Goal: Task Accomplishment & Management: Manage account settings

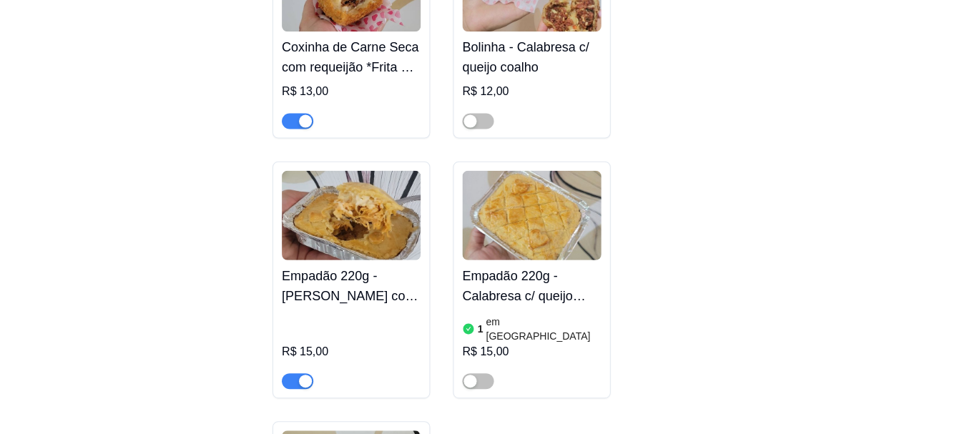
scroll to position [4816, 0]
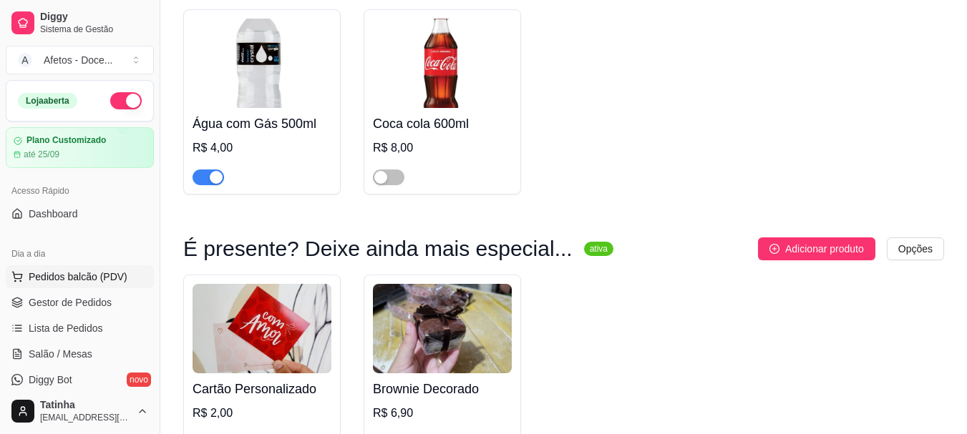
click at [100, 283] on span "Pedidos balcão (PDV)" at bounding box center [78, 277] width 99 height 14
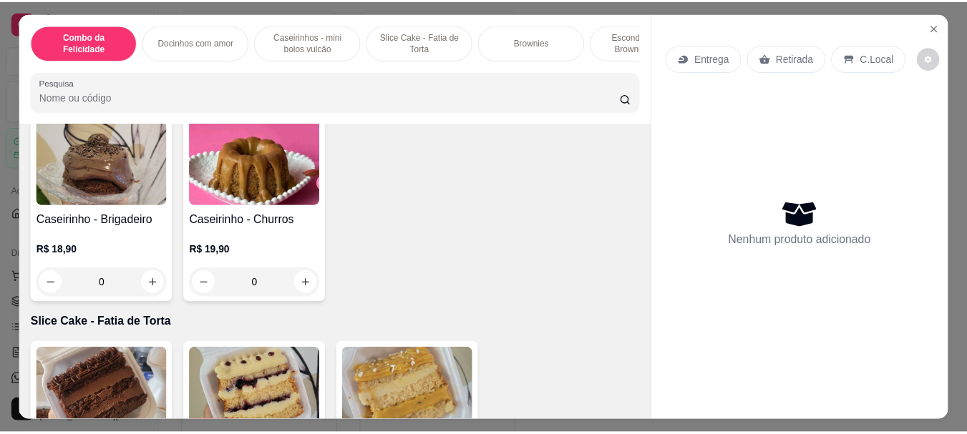
scroll to position [632, 0]
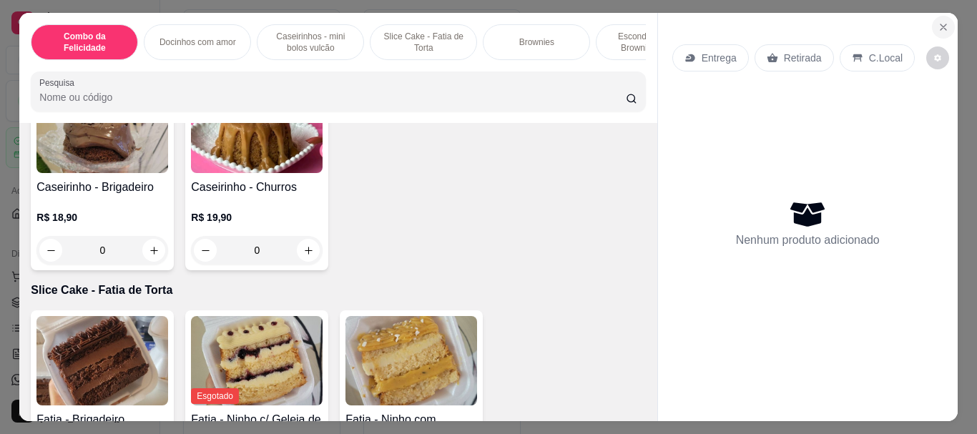
click at [487, 21] on icon "Close" at bounding box center [943, 26] width 11 height 11
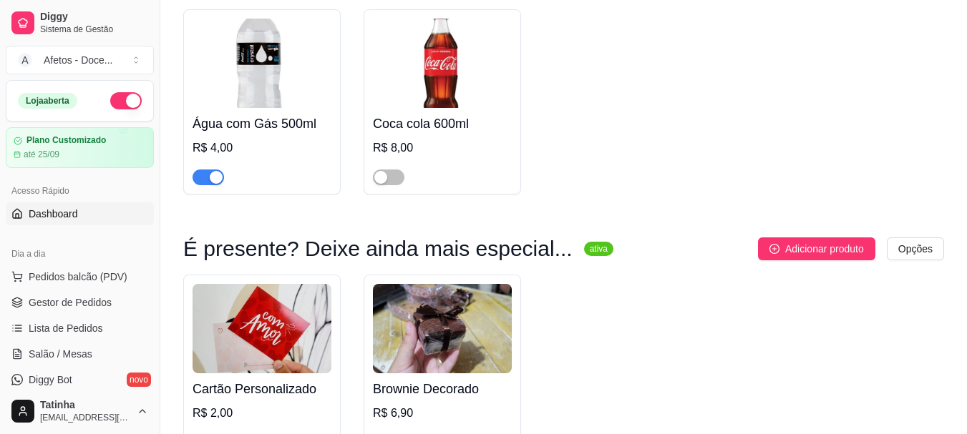
click at [128, 214] on link "Dashboard" at bounding box center [80, 214] width 148 height 23
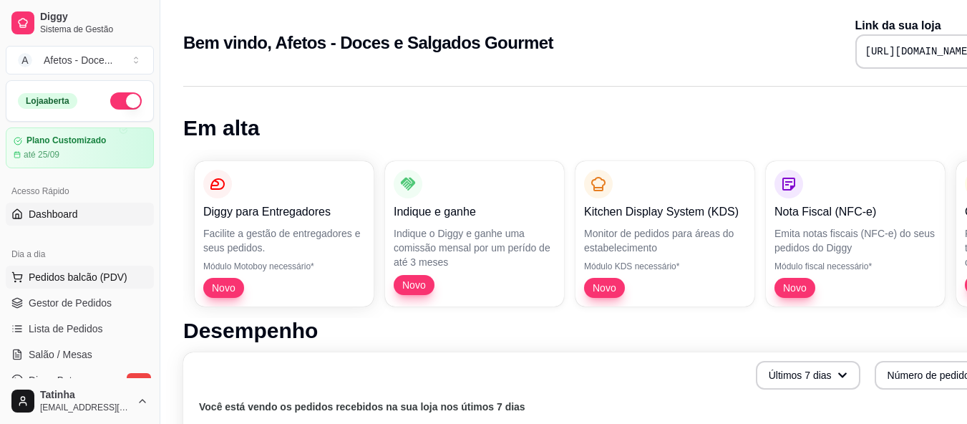
click at [112, 270] on span "Pedidos balcão (PDV)" at bounding box center [78, 277] width 99 height 14
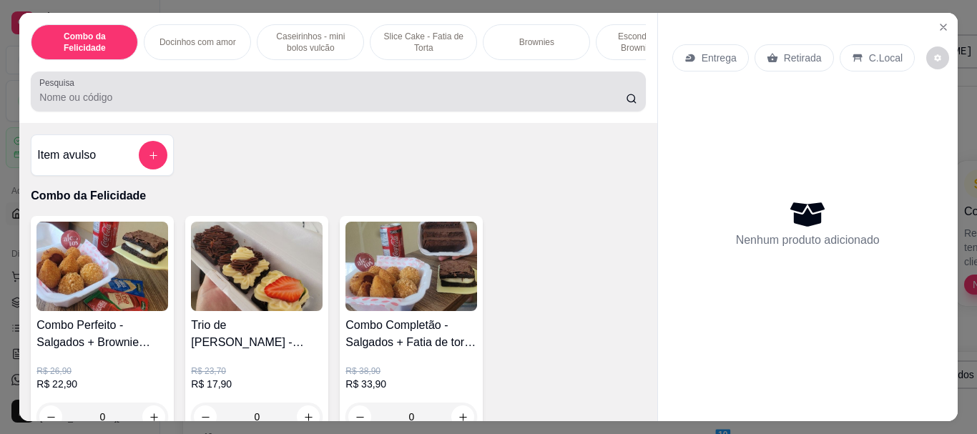
click at [114, 93] on div at bounding box center [337, 91] width 597 height 29
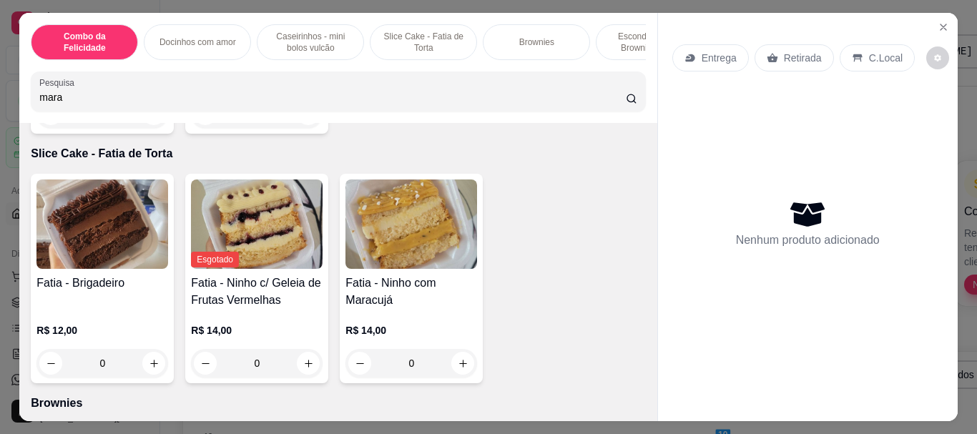
scroll to position [1035, 0]
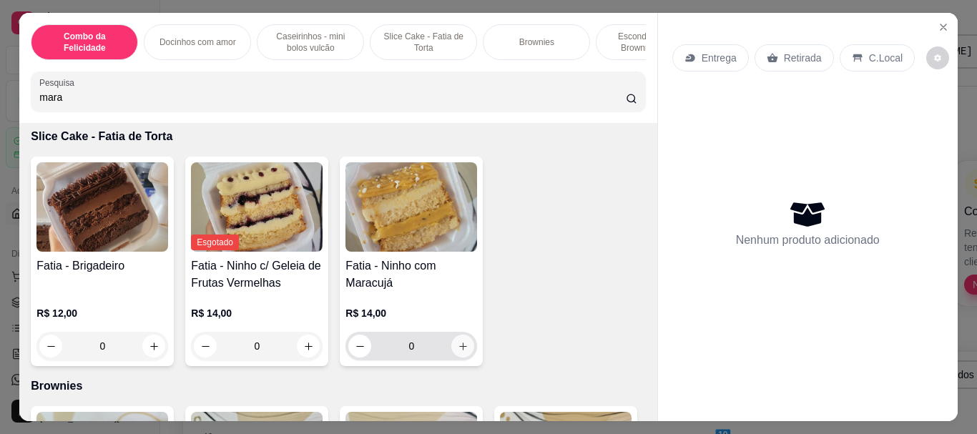
type input "mara"
click at [464, 353] on button "increase-product-quantity" at bounding box center [463, 346] width 23 height 23
type input "1"
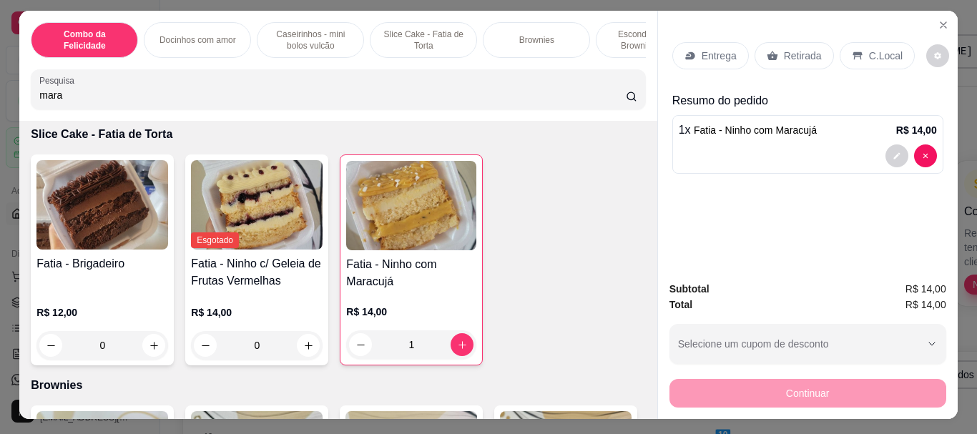
scroll to position [0, 0]
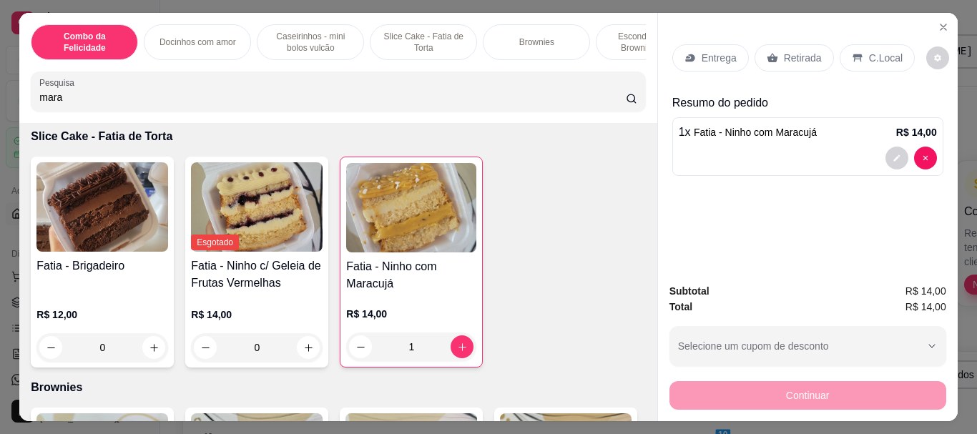
click at [487, 59] on p "Entrega" at bounding box center [719, 58] width 35 height 14
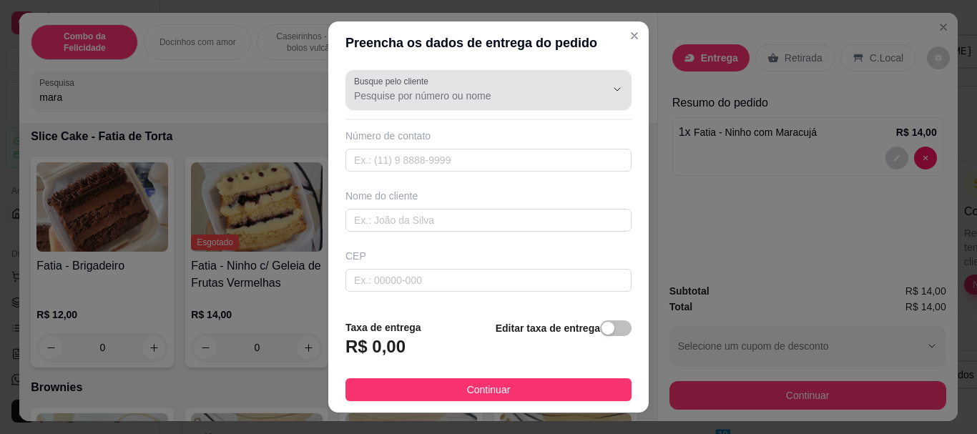
click at [487, 107] on div "Busque pelo cliente" at bounding box center [489, 90] width 286 height 40
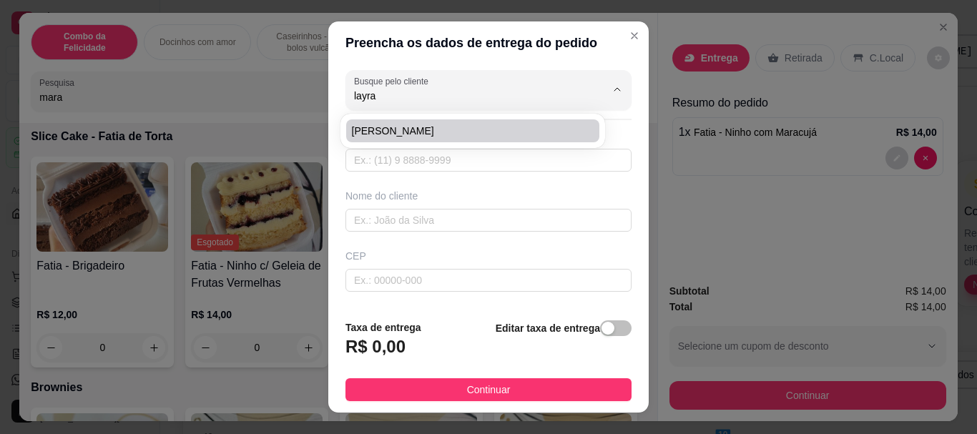
click at [485, 122] on li "[PERSON_NAME]" at bounding box center [472, 130] width 253 height 23
type input "[PERSON_NAME]"
type input "71987773549"
type input "[PERSON_NAME]"
type input "40800570"
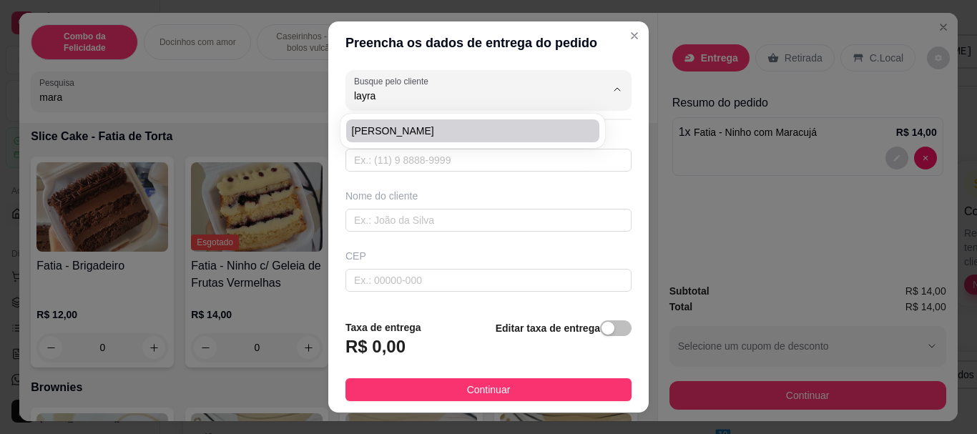
type input "Primeira Travessa [GEOGRAPHIC_DATA]"
type input "02"
type input "Paripe"
type input "Salvador"
type input "E"
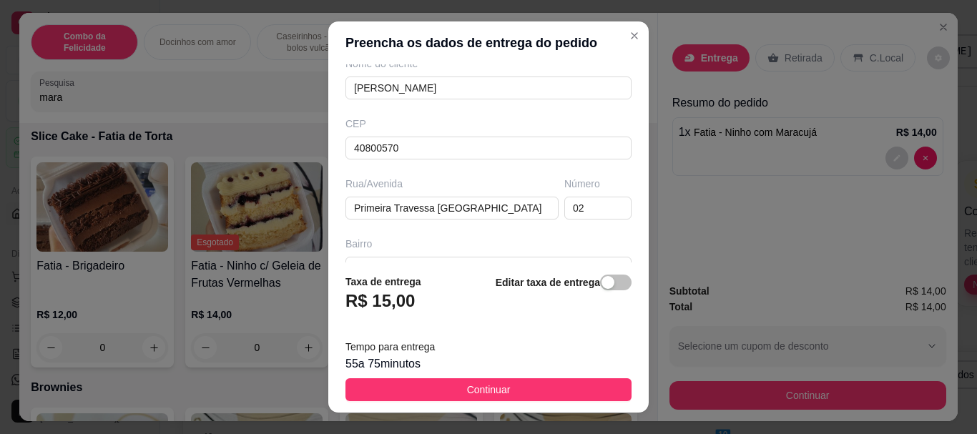
scroll to position [134, 0]
type input "[PERSON_NAME]"
click at [487, 278] on span "button" at bounding box center [615, 283] width 31 height 16
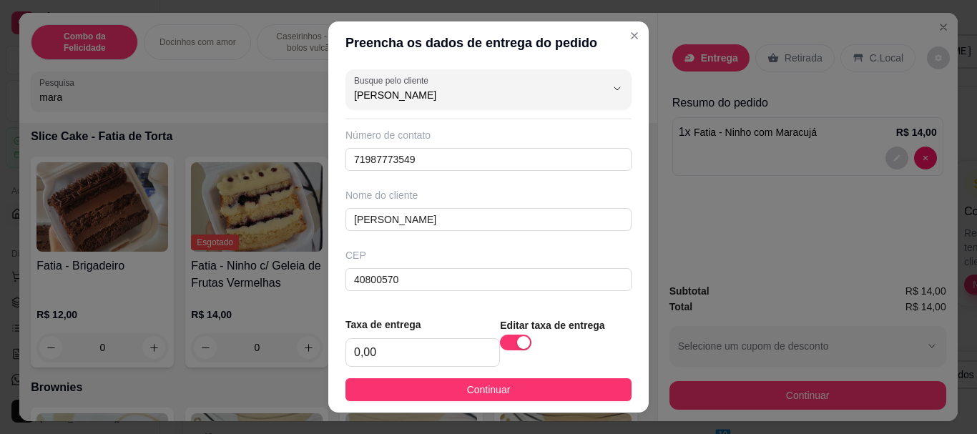
scroll to position [0, 0]
click at [447, 351] on input "0,00" at bounding box center [422, 352] width 153 height 27
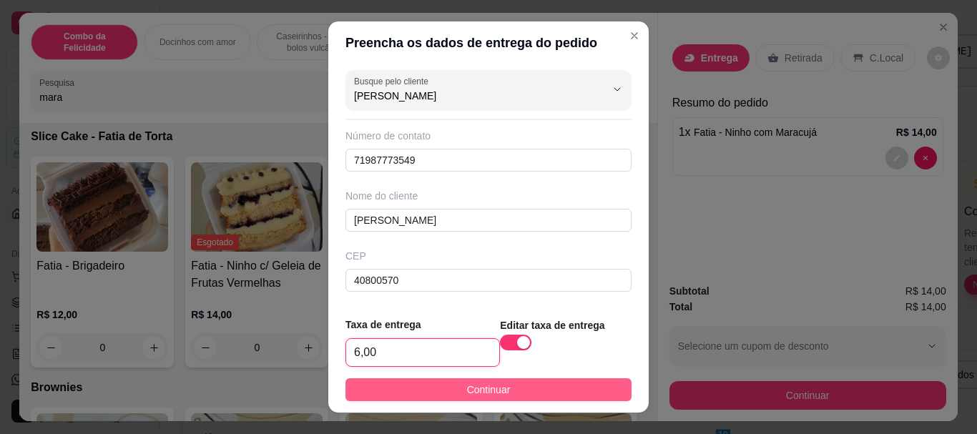
type input "6,00"
click at [467, 386] on span "Continuar" at bounding box center [489, 390] width 44 height 16
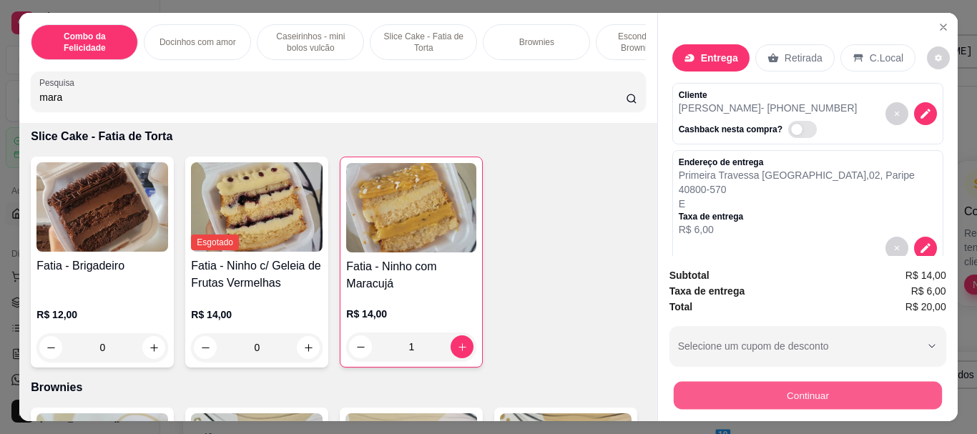
click at [487, 384] on button "Continuar" at bounding box center [807, 395] width 268 height 28
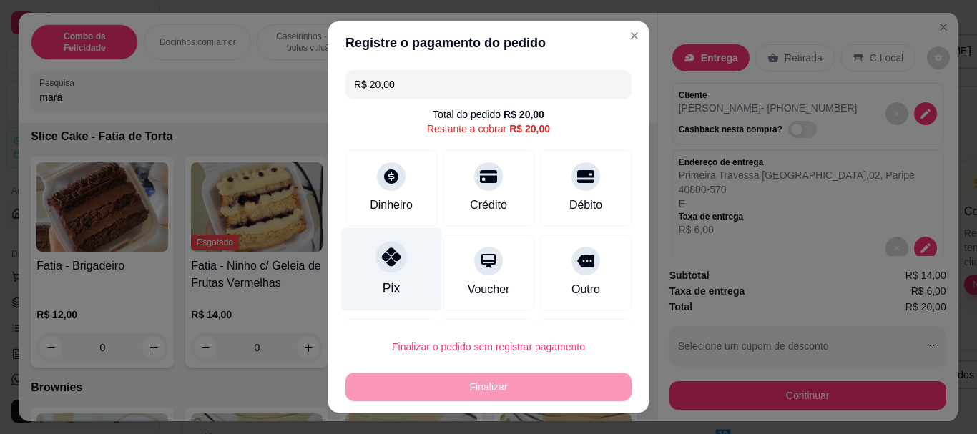
click at [390, 273] on div "Pix" at bounding box center [391, 270] width 101 height 84
type input "R$ 0,00"
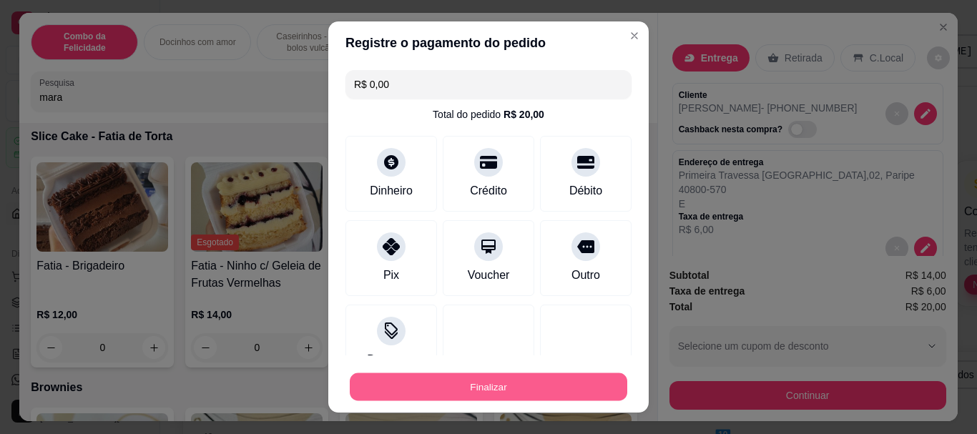
click at [461, 381] on button "Finalizar" at bounding box center [489, 387] width 278 height 28
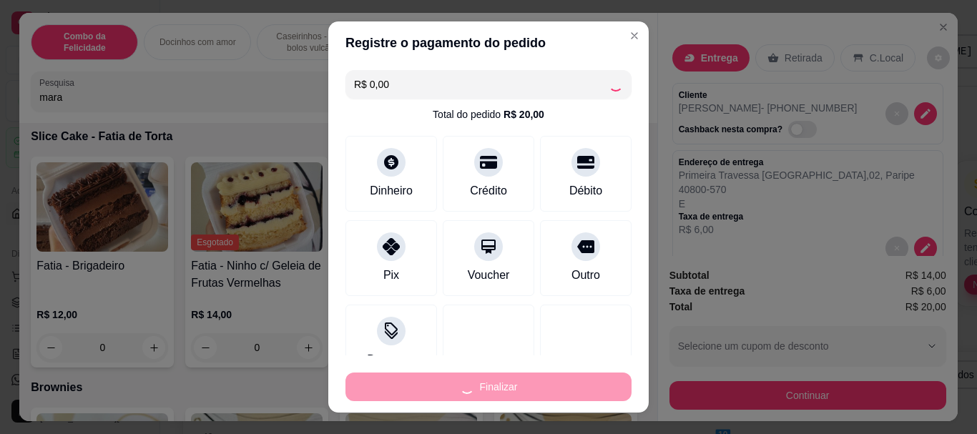
type input "0"
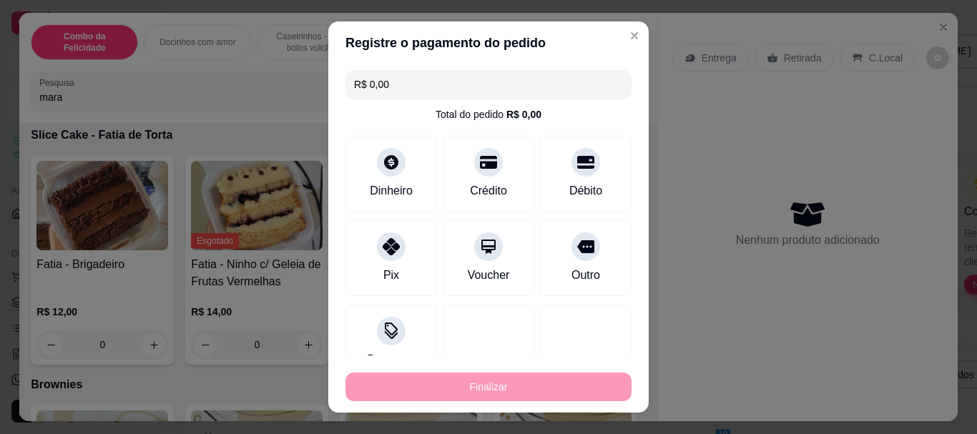
type input "-R$ 20,00"
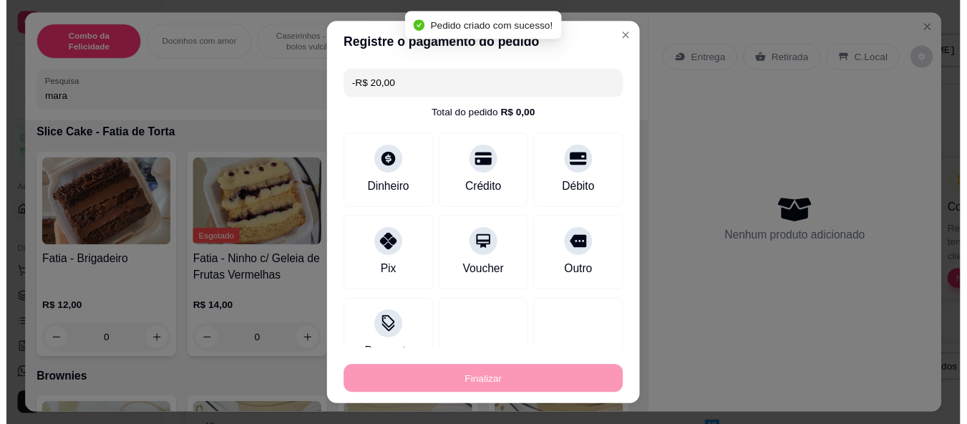
scroll to position [1035, 0]
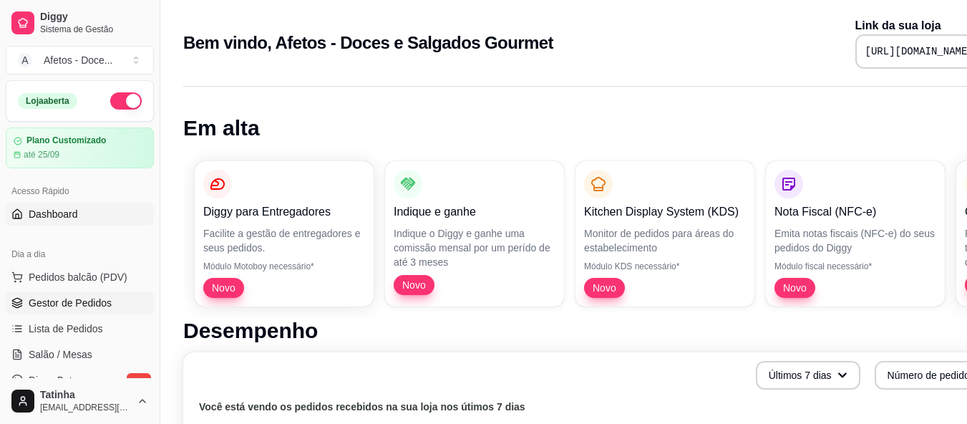
click at [93, 301] on span "Gestor de Pedidos" at bounding box center [70, 303] width 83 height 14
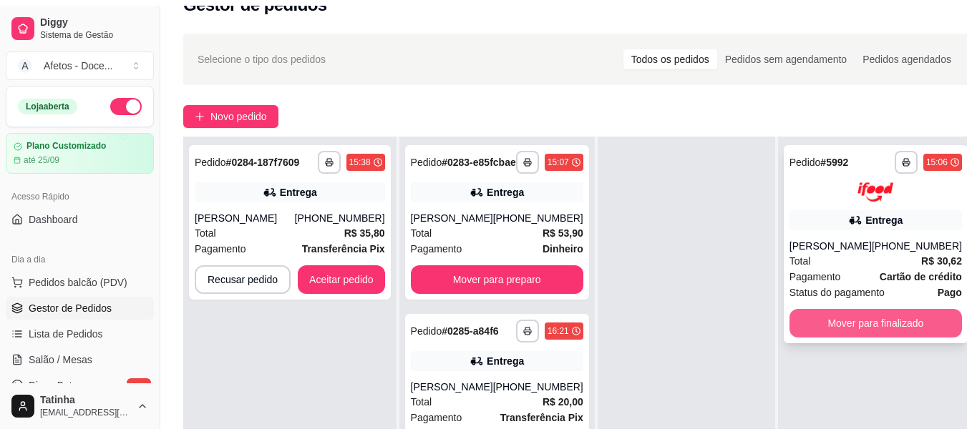
scroll to position [111, 0]
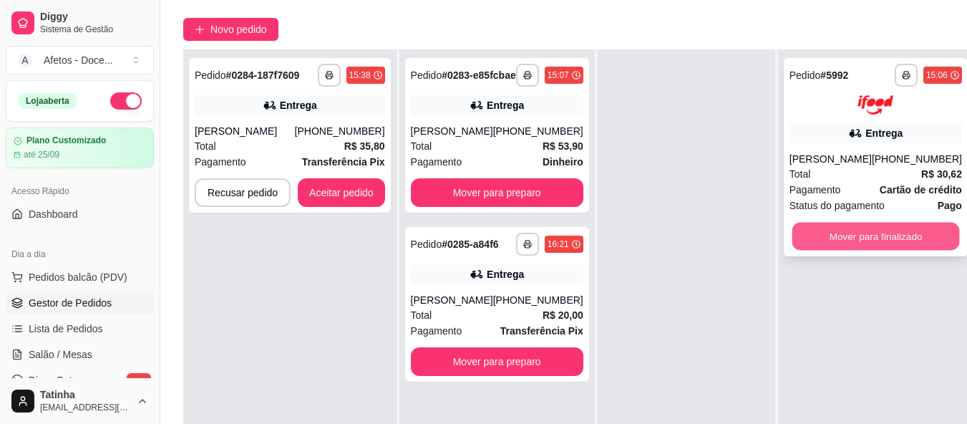
click at [487, 231] on button "Mover para finalizado" at bounding box center [874, 236] width 167 height 28
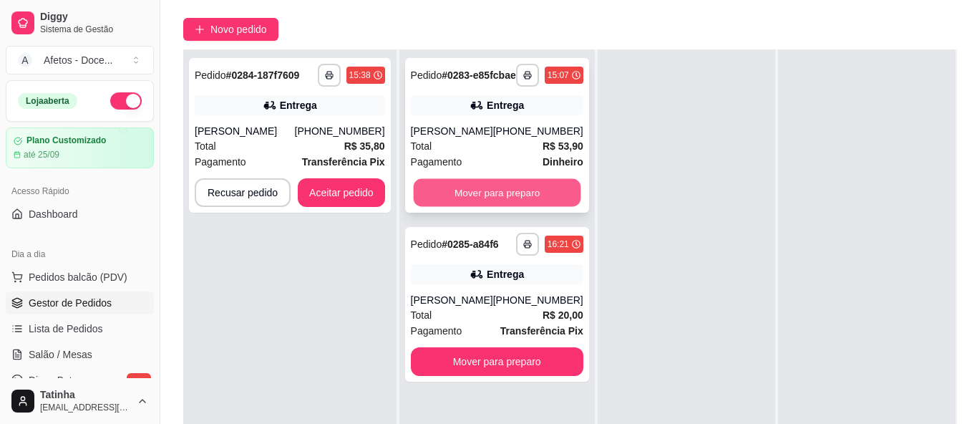
click at [487, 200] on button "Mover para preparo" at bounding box center [496, 193] width 167 height 28
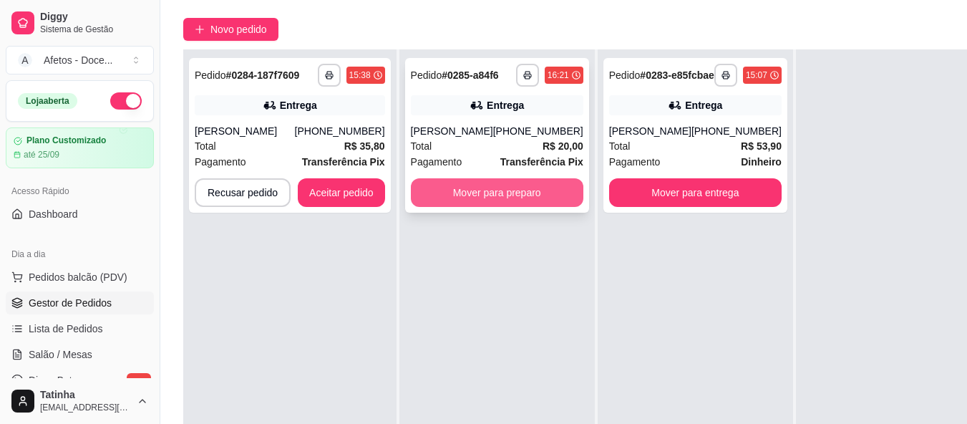
click at [487, 196] on button "Mover para preparo" at bounding box center [497, 192] width 172 height 29
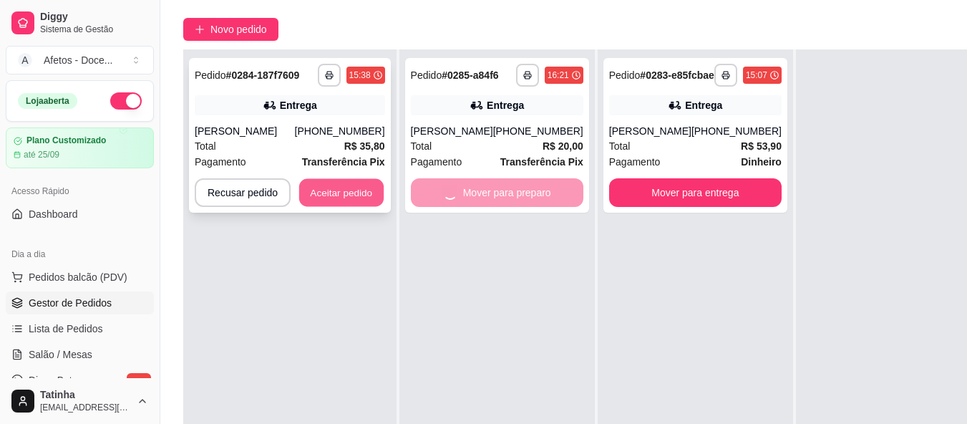
click at [358, 185] on button "Aceitar pedido" at bounding box center [341, 193] width 84 height 28
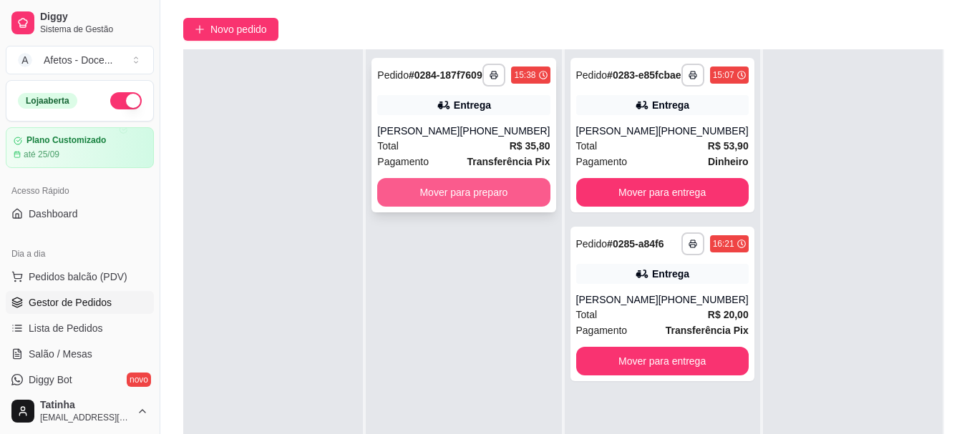
click at [487, 207] on button "Mover para preparo" at bounding box center [463, 192] width 172 height 29
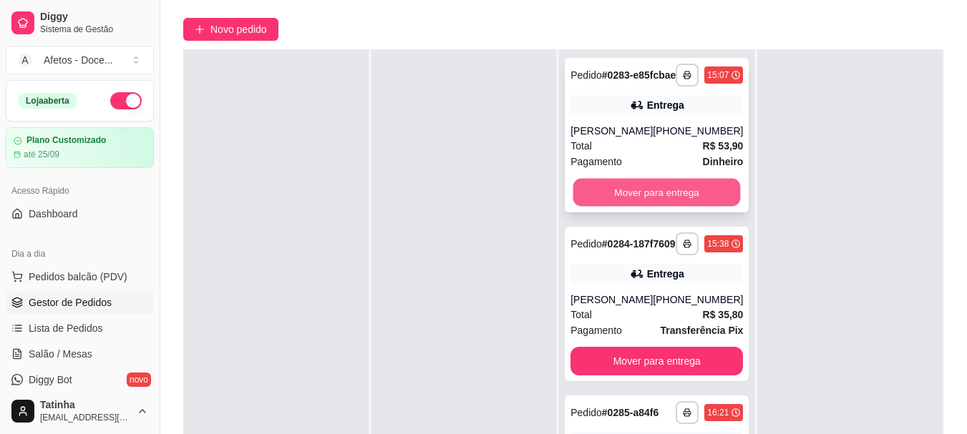
click at [487, 203] on button "Mover para entrega" at bounding box center [656, 193] width 167 height 28
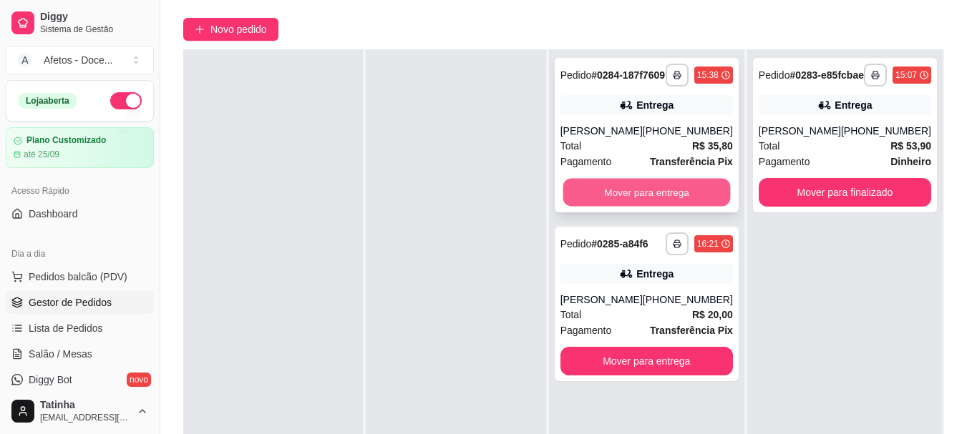
click at [487, 207] on button "Mover para entrega" at bounding box center [645, 193] width 167 height 28
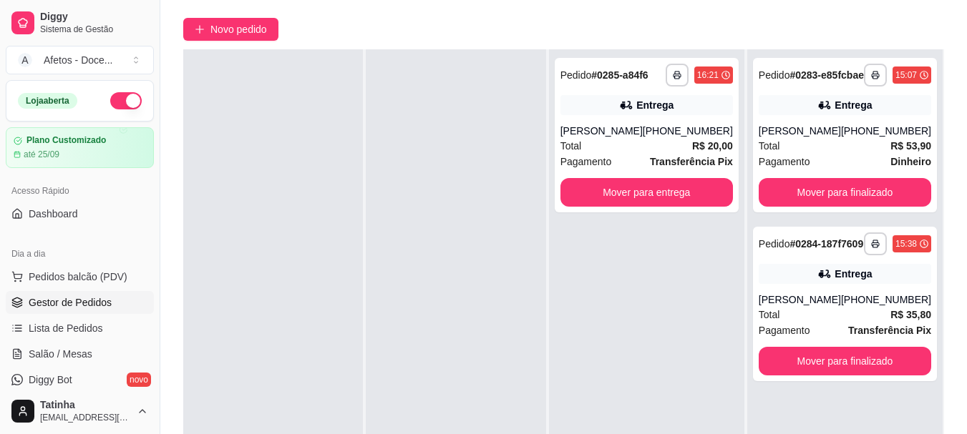
click at [487, 212] on div "**********" at bounding box center [647, 135] width 184 height 155
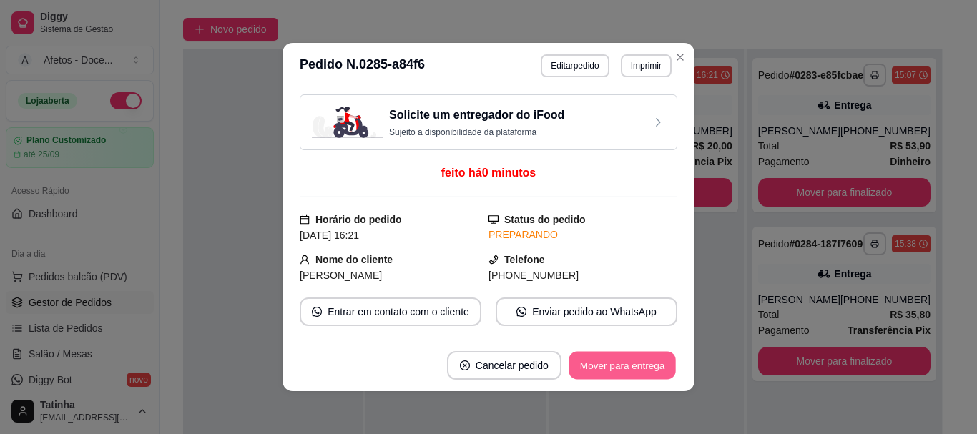
click at [487, 364] on button "Mover para entrega" at bounding box center [622, 366] width 107 height 28
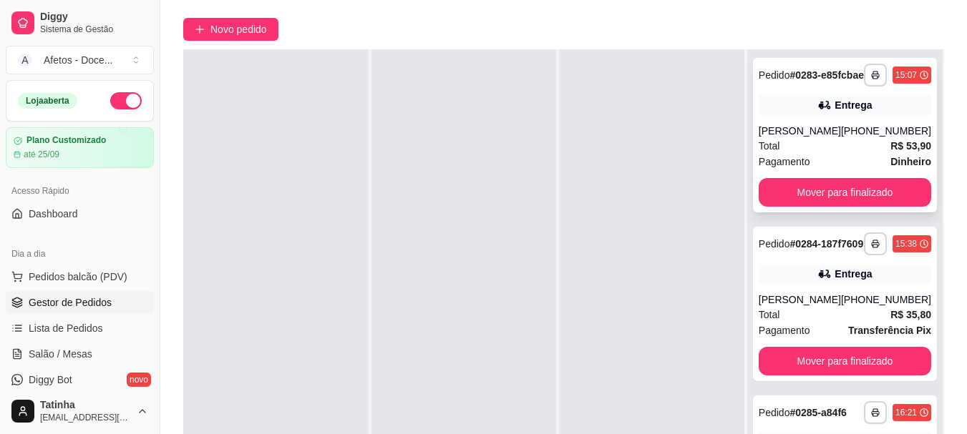
click at [487, 187] on div "**********" at bounding box center [845, 135] width 184 height 155
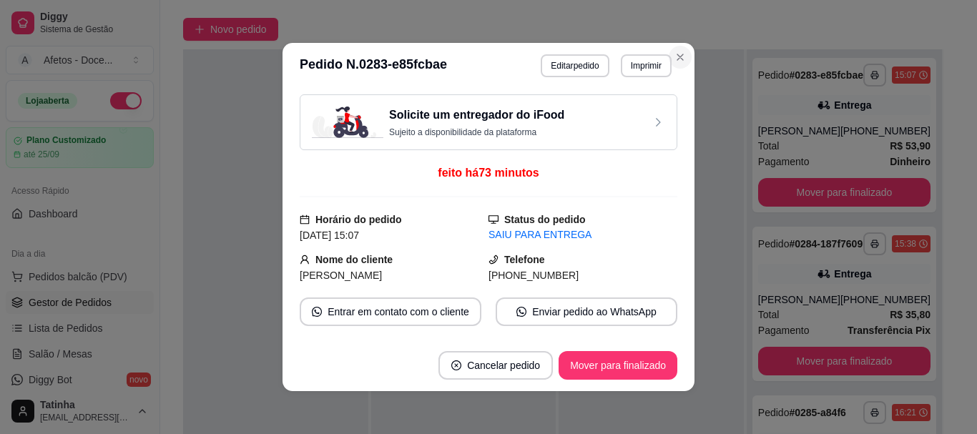
click at [487, 48] on header "**********" at bounding box center [489, 66] width 412 height 46
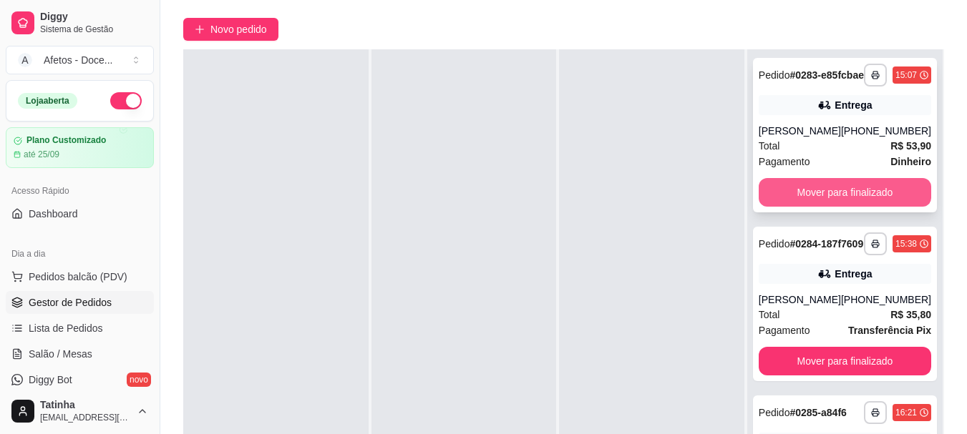
click at [487, 207] on button "Mover para finalizado" at bounding box center [844, 192] width 172 height 29
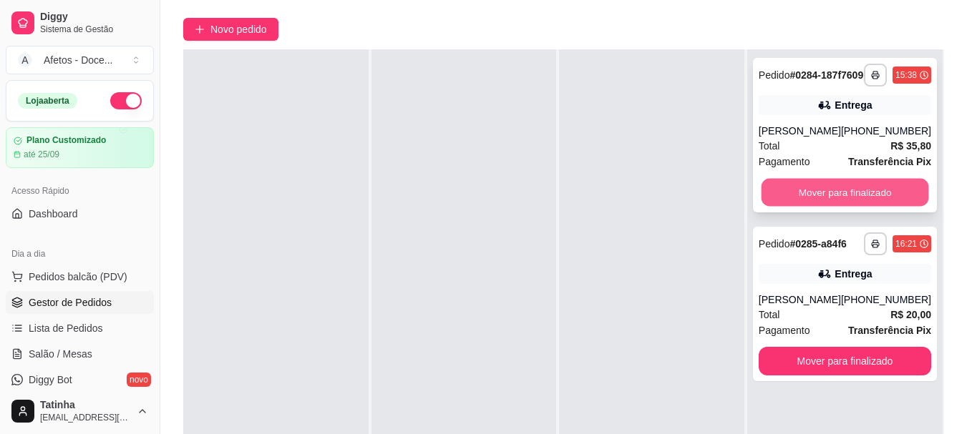
click at [487, 207] on button "Mover para finalizado" at bounding box center [844, 193] width 167 height 28
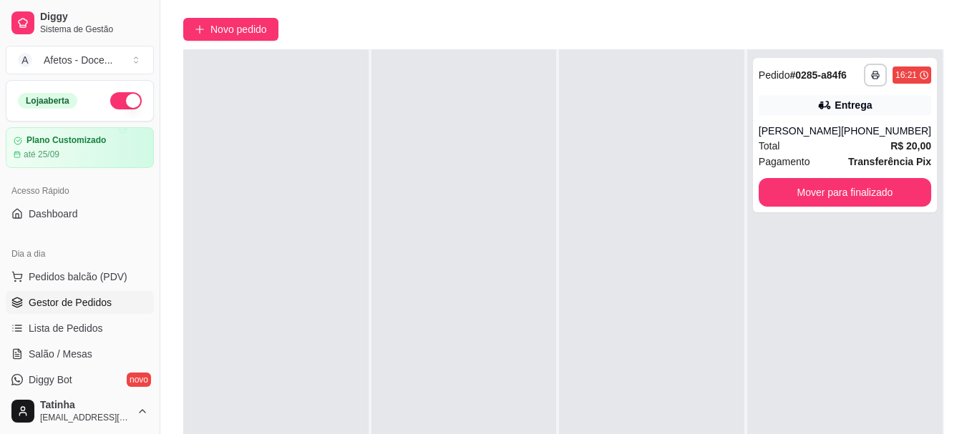
click at [487, 218] on div "**********" at bounding box center [844, 266] width 195 height 434
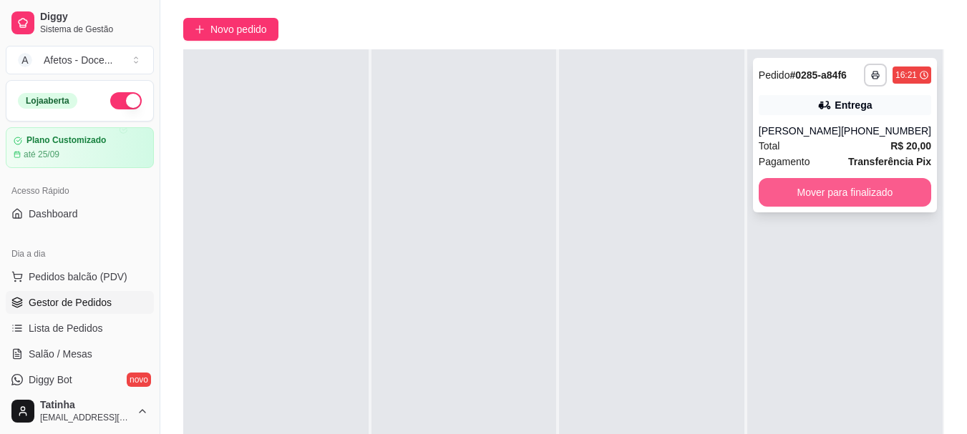
click at [487, 195] on button "Mover para finalizado" at bounding box center [844, 192] width 172 height 29
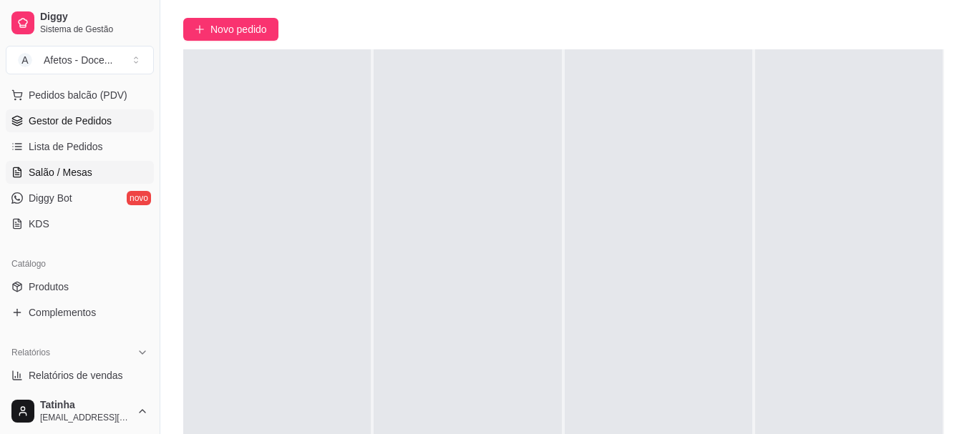
scroll to position [195, 0]
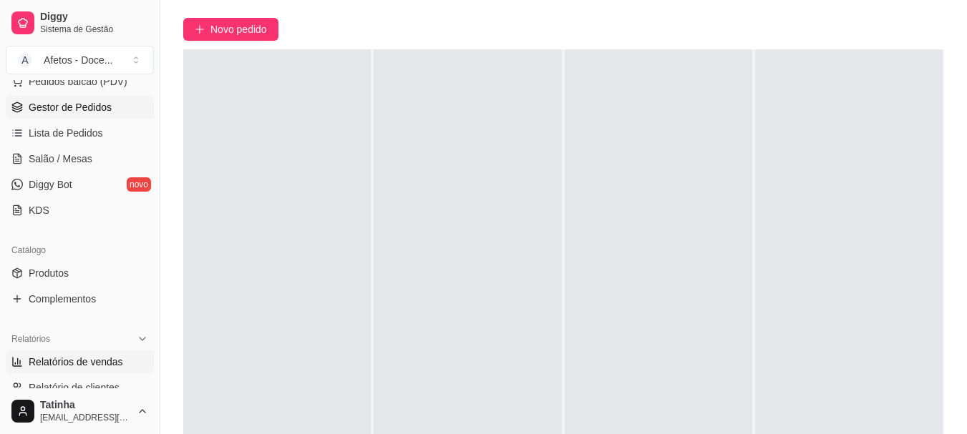
click at [104, 358] on span "Relatórios de vendas" at bounding box center [76, 362] width 94 height 14
select select "ALL"
select select "0"
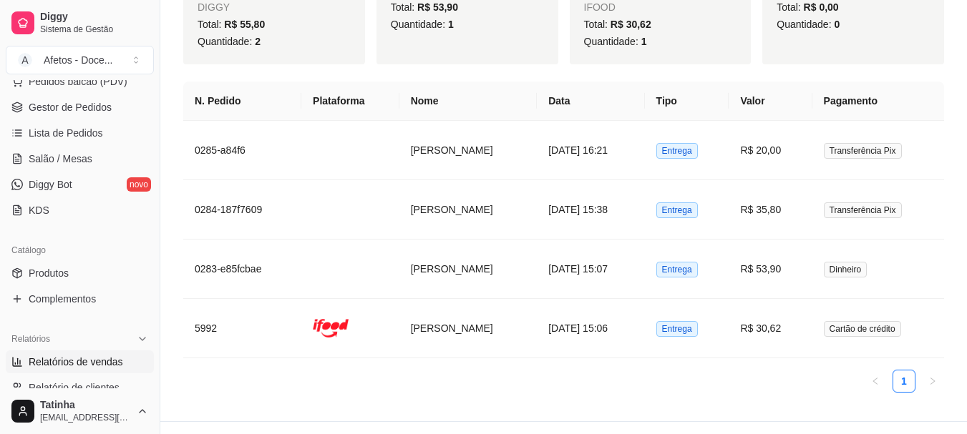
scroll to position [635, 0]
